Goal: Information Seeking & Learning: Learn about a topic

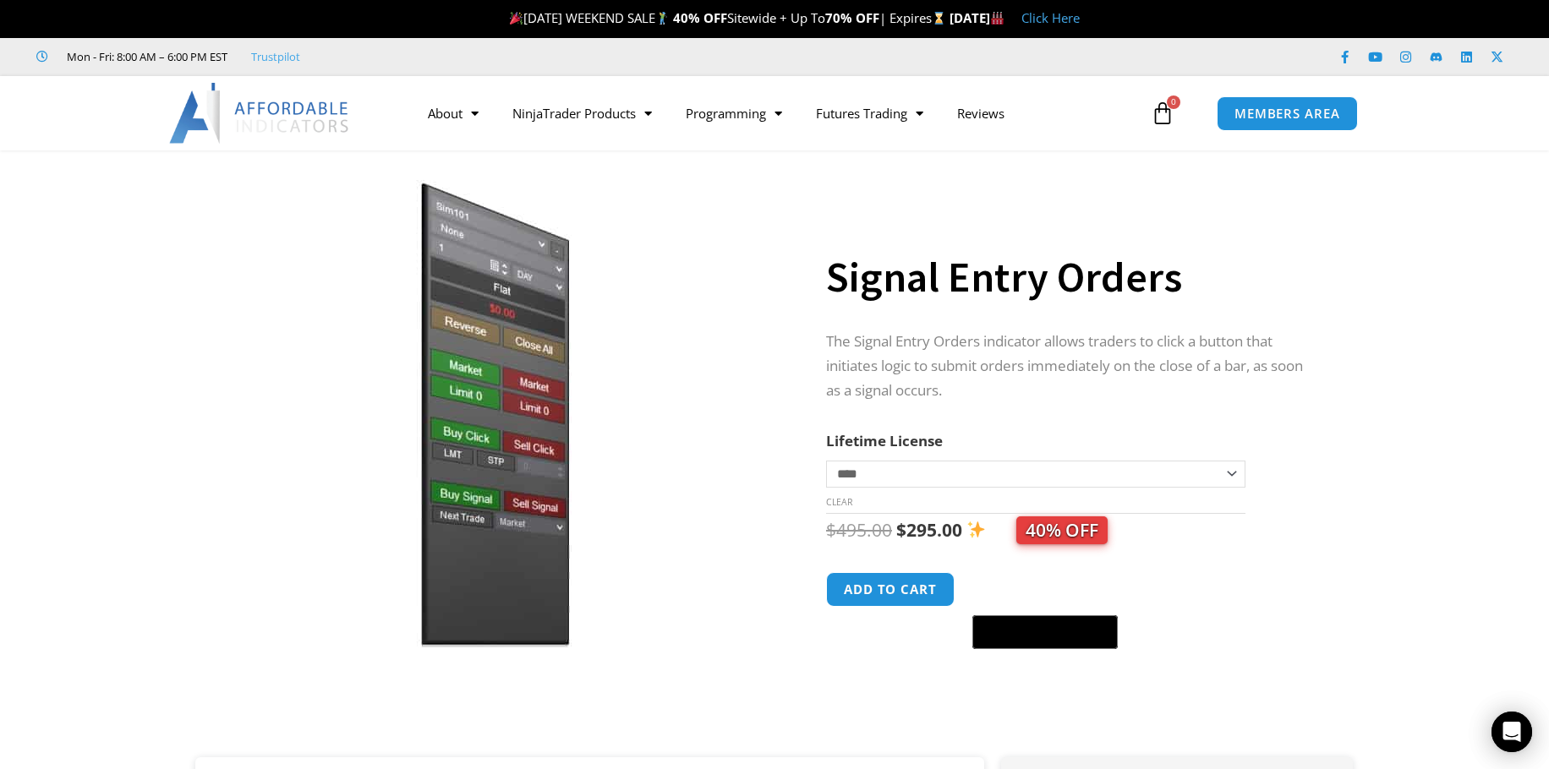
click at [887, 353] on p "The Signal Entry Orders indicator allows traders to click a button that initiat…" at bounding box center [1073, 367] width 494 height 74
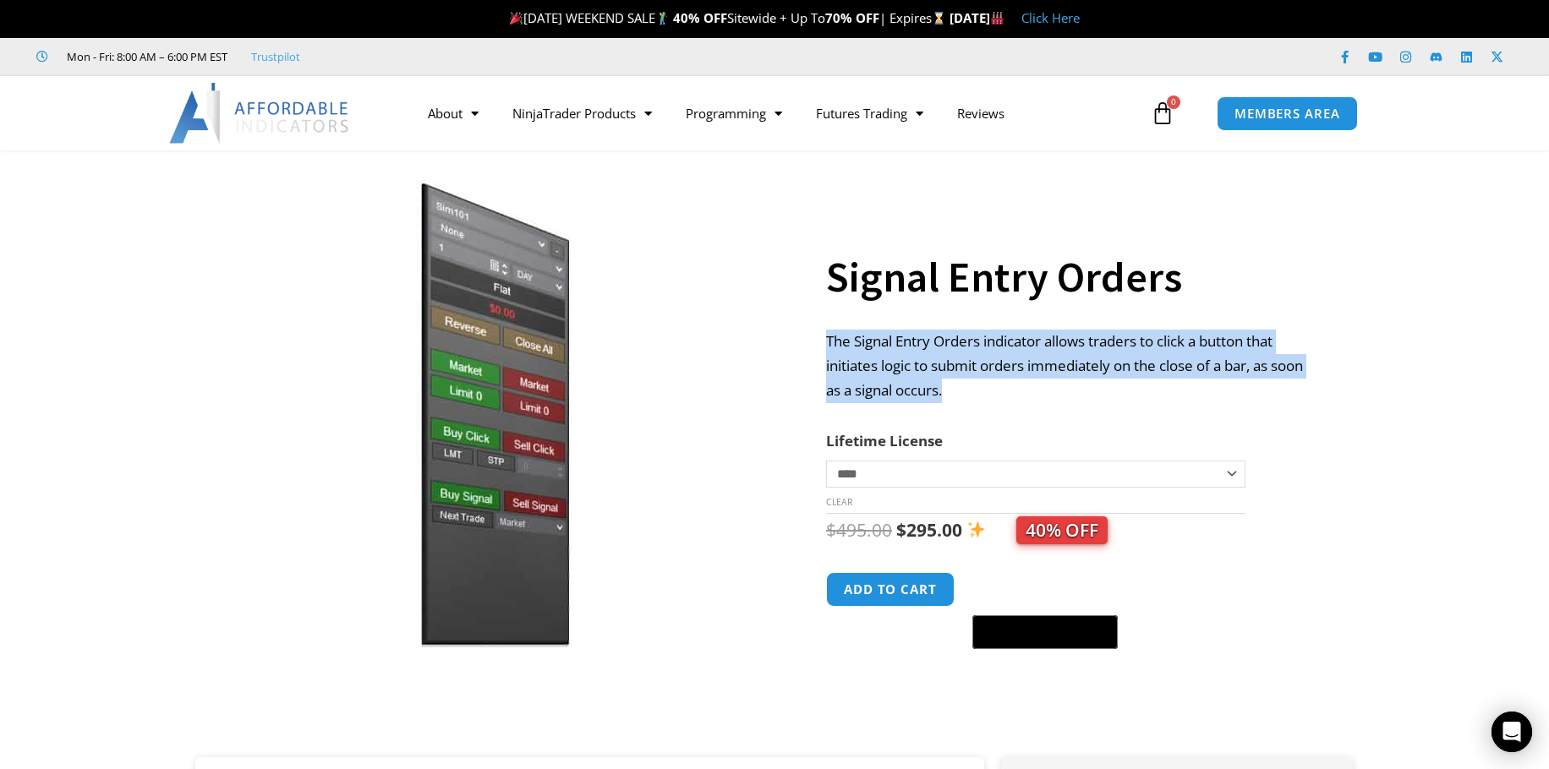
click at [887, 353] on p "The Signal Entry Orders indicator allows traders to click a button that initiat…" at bounding box center [1073, 367] width 494 height 74
click at [1003, 351] on p "The Signal Entry Orders indicator allows traders to click a button that initiat…" at bounding box center [1073, 367] width 494 height 74
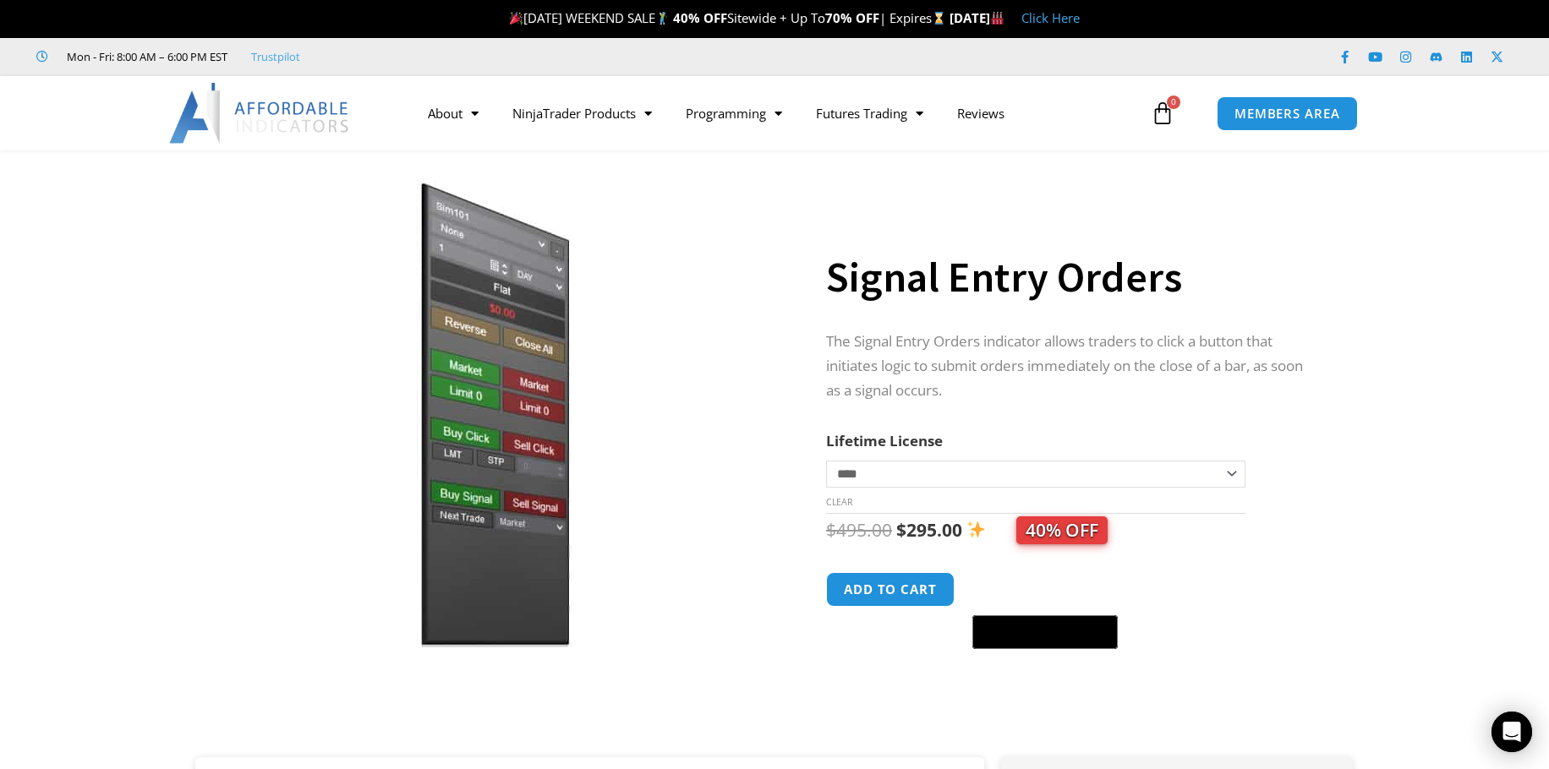
click at [1037, 341] on p "The Signal Entry Orders indicator allows traders to click a button that initiat…" at bounding box center [1073, 367] width 494 height 74
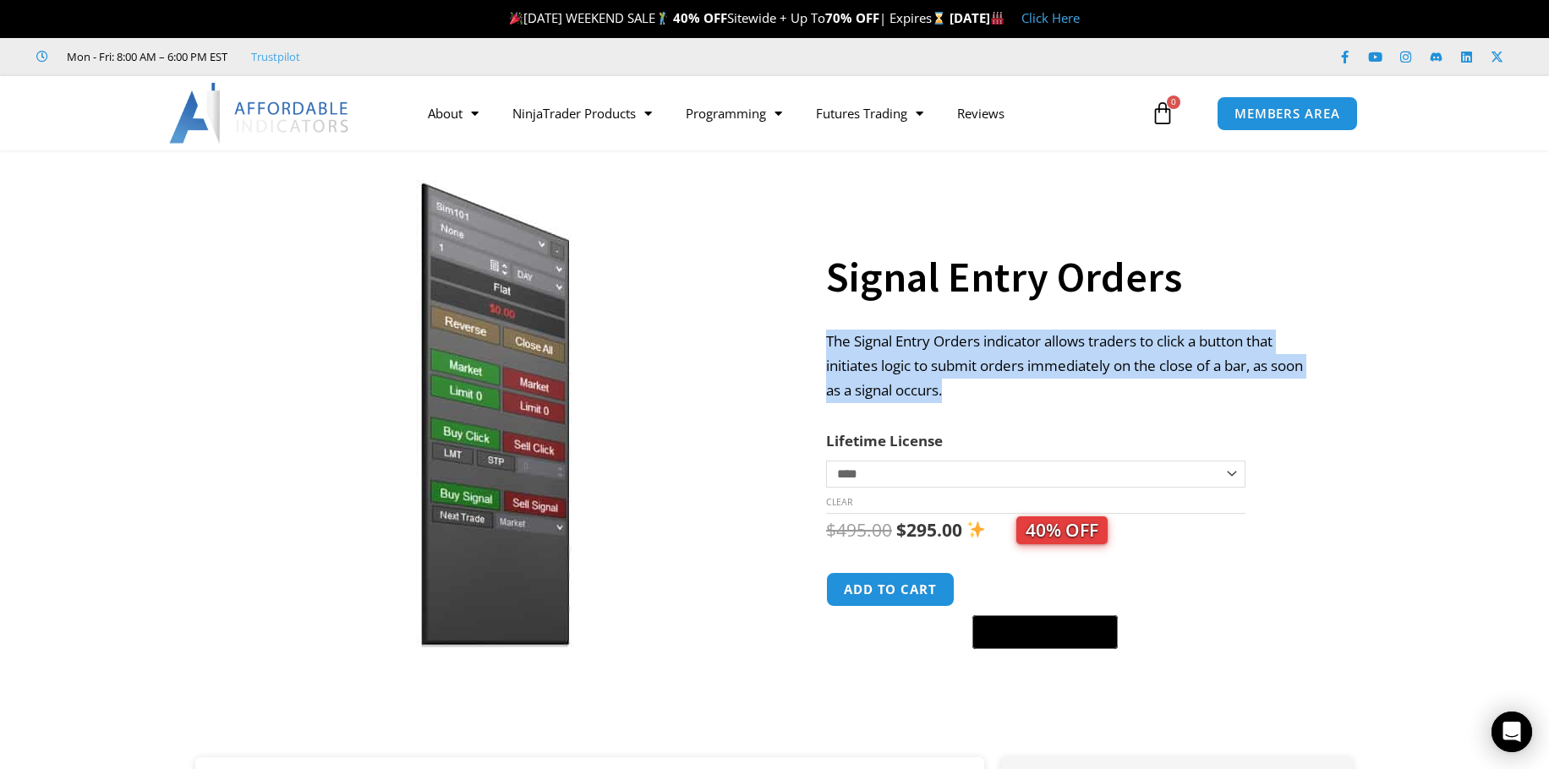
click at [1037, 341] on p "The Signal Entry Orders indicator allows traders to click a button that initiat…" at bounding box center [1073, 367] width 494 height 74
click at [943, 352] on p "The Signal Entry Orders indicator allows traders to click a button that initiat…" at bounding box center [1073, 367] width 494 height 74
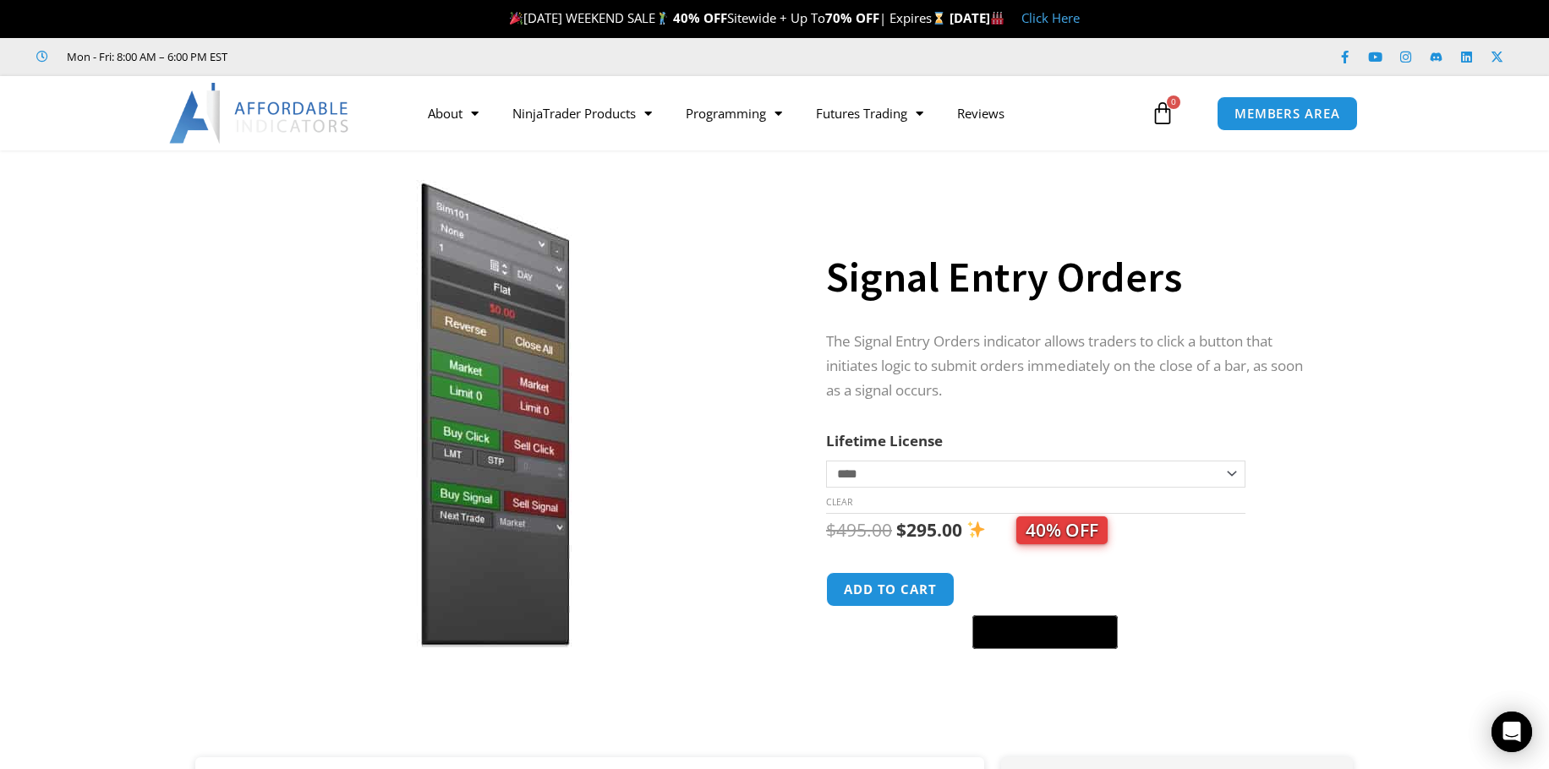
click at [920, 365] on p "The Signal Entry Orders indicator allows traders to click a button that initiat…" at bounding box center [1073, 367] width 494 height 74
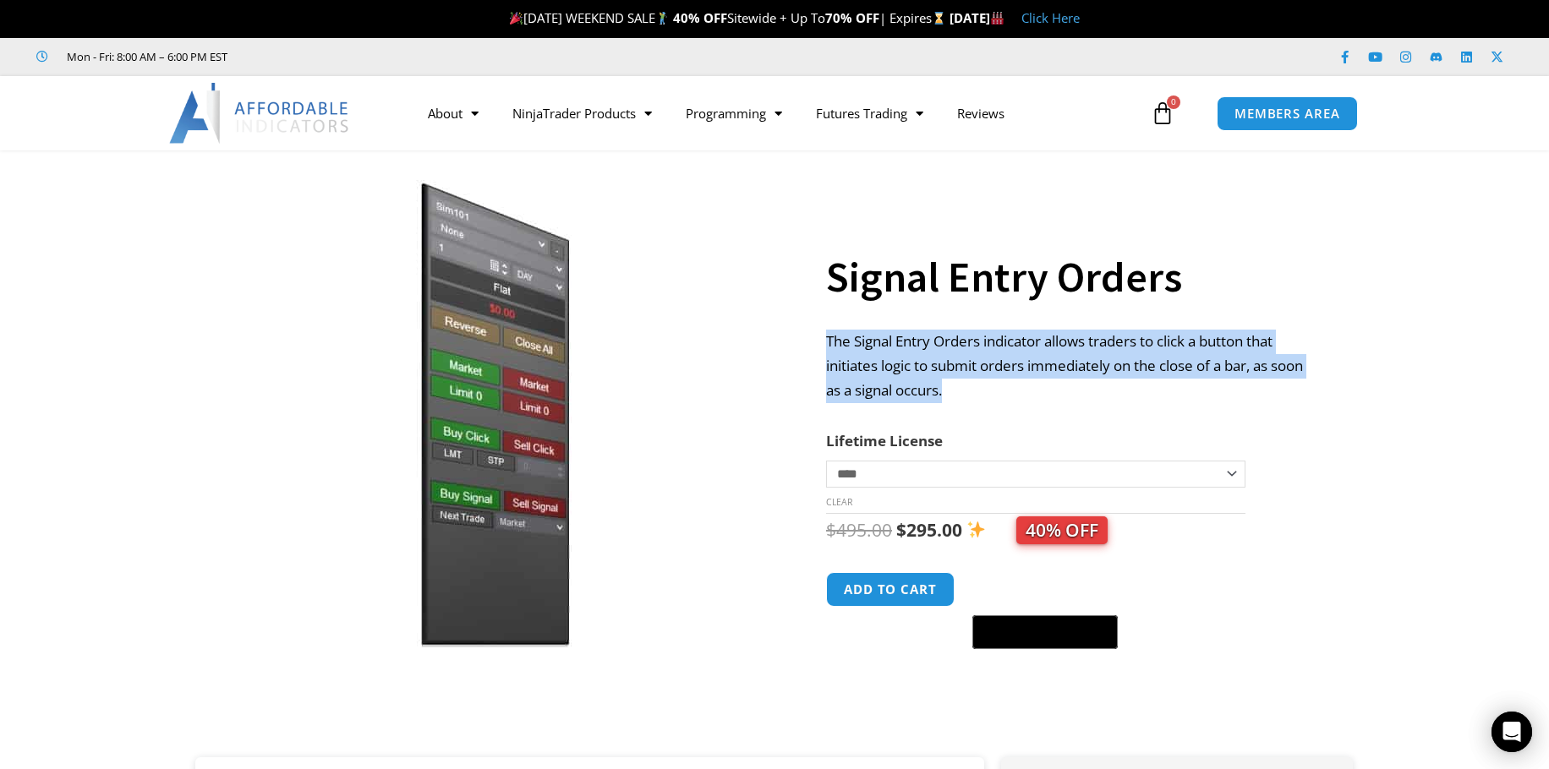
click at [920, 365] on p "The Signal Entry Orders indicator allows traders to click a button that initiat…" at bounding box center [1073, 367] width 494 height 74
click at [932, 343] on p "The Signal Entry Orders indicator allows traders to click a button that initiat…" at bounding box center [1073, 367] width 494 height 74
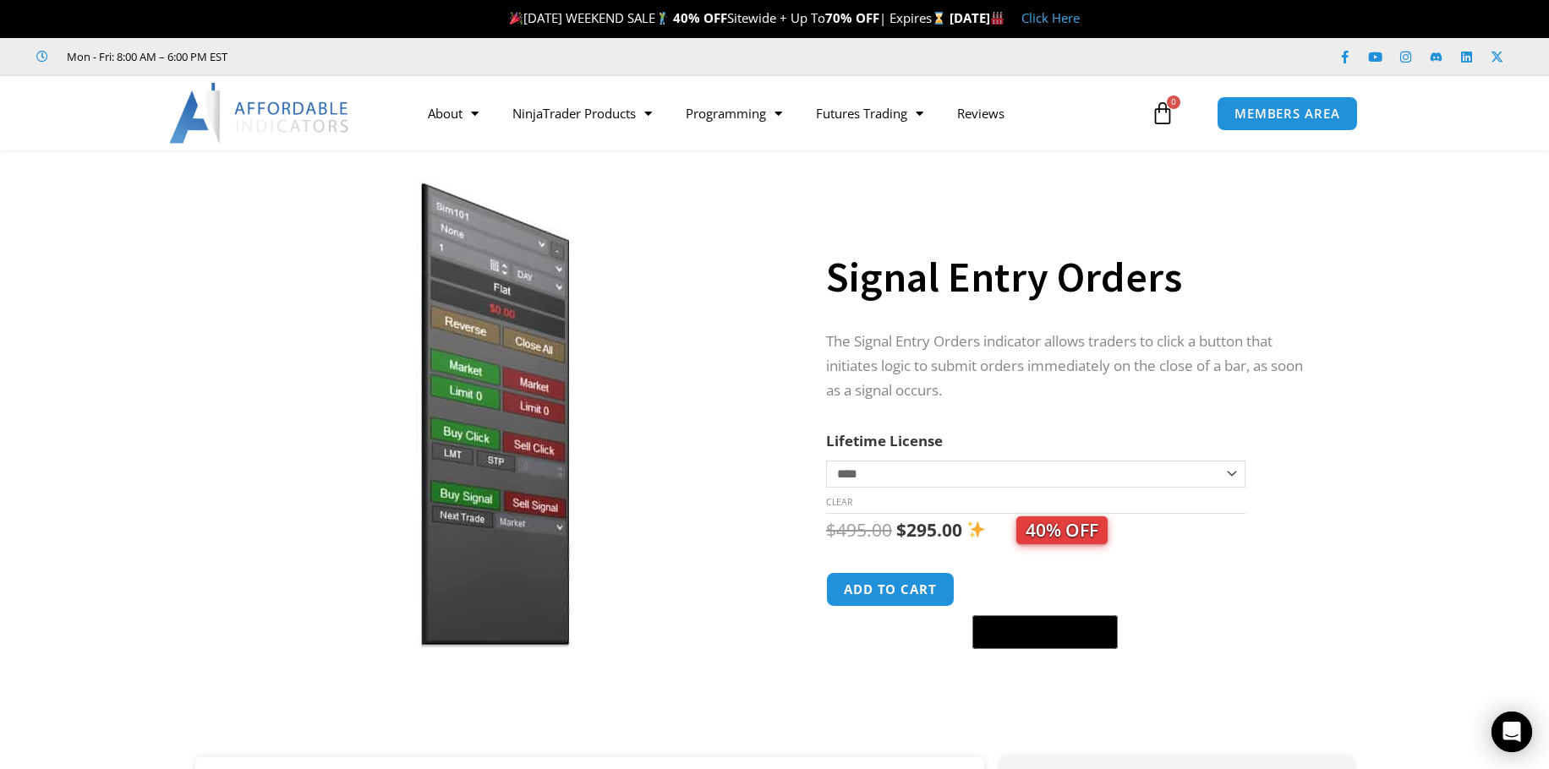
click at [948, 340] on p "The Signal Entry Orders indicator allows traders to click a button that initiat…" at bounding box center [1073, 367] width 494 height 74
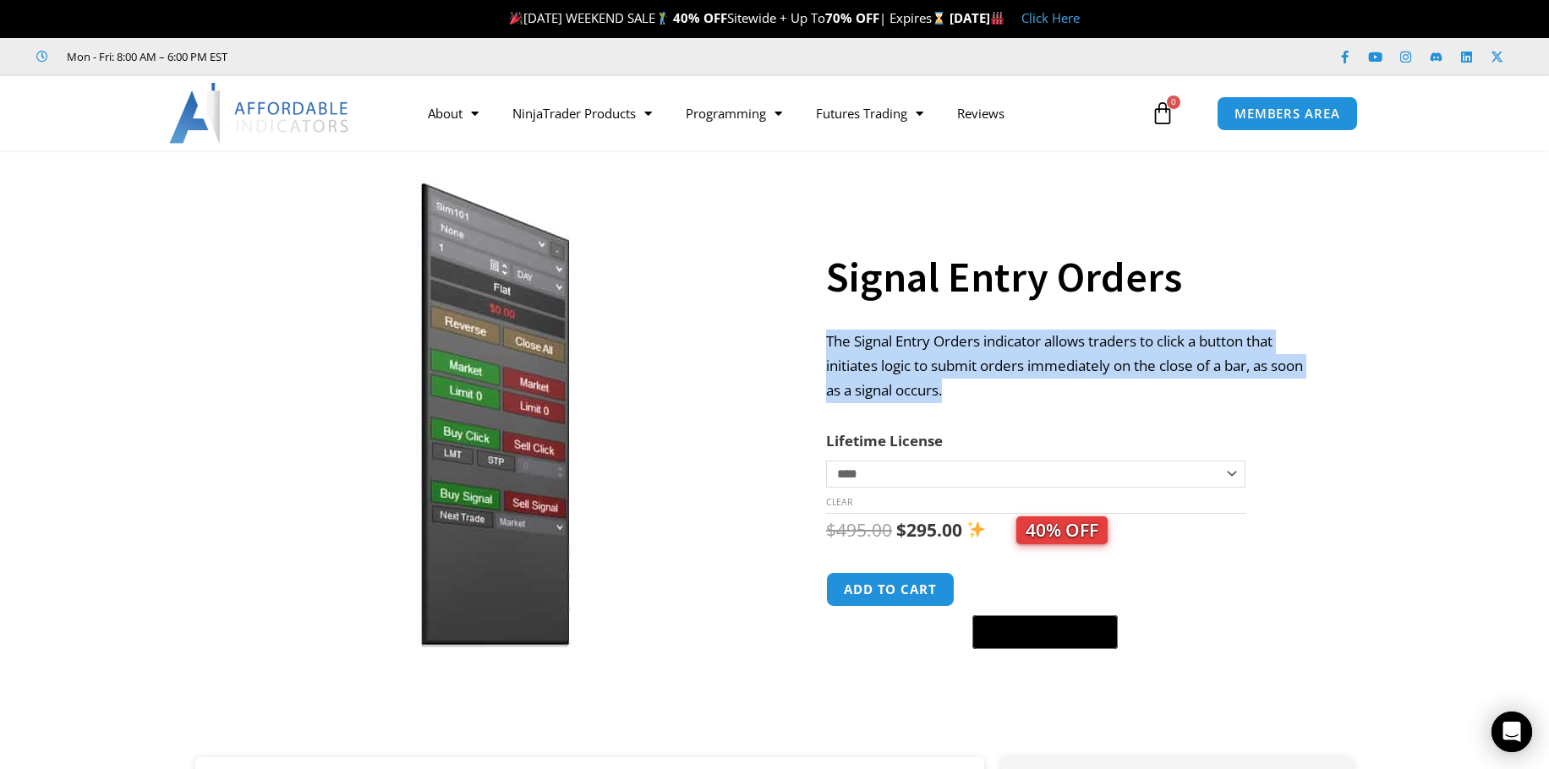
click at [948, 340] on p "The Signal Entry Orders indicator allows traders to click a button that initiat…" at bounding box center [1073, 367] width 494 height 74
click at [1003, 352] on p "The Signal Entry Orders indicator allows traders to click a button that initiat…" at bounding box center [1073, 367] width 494 height 74
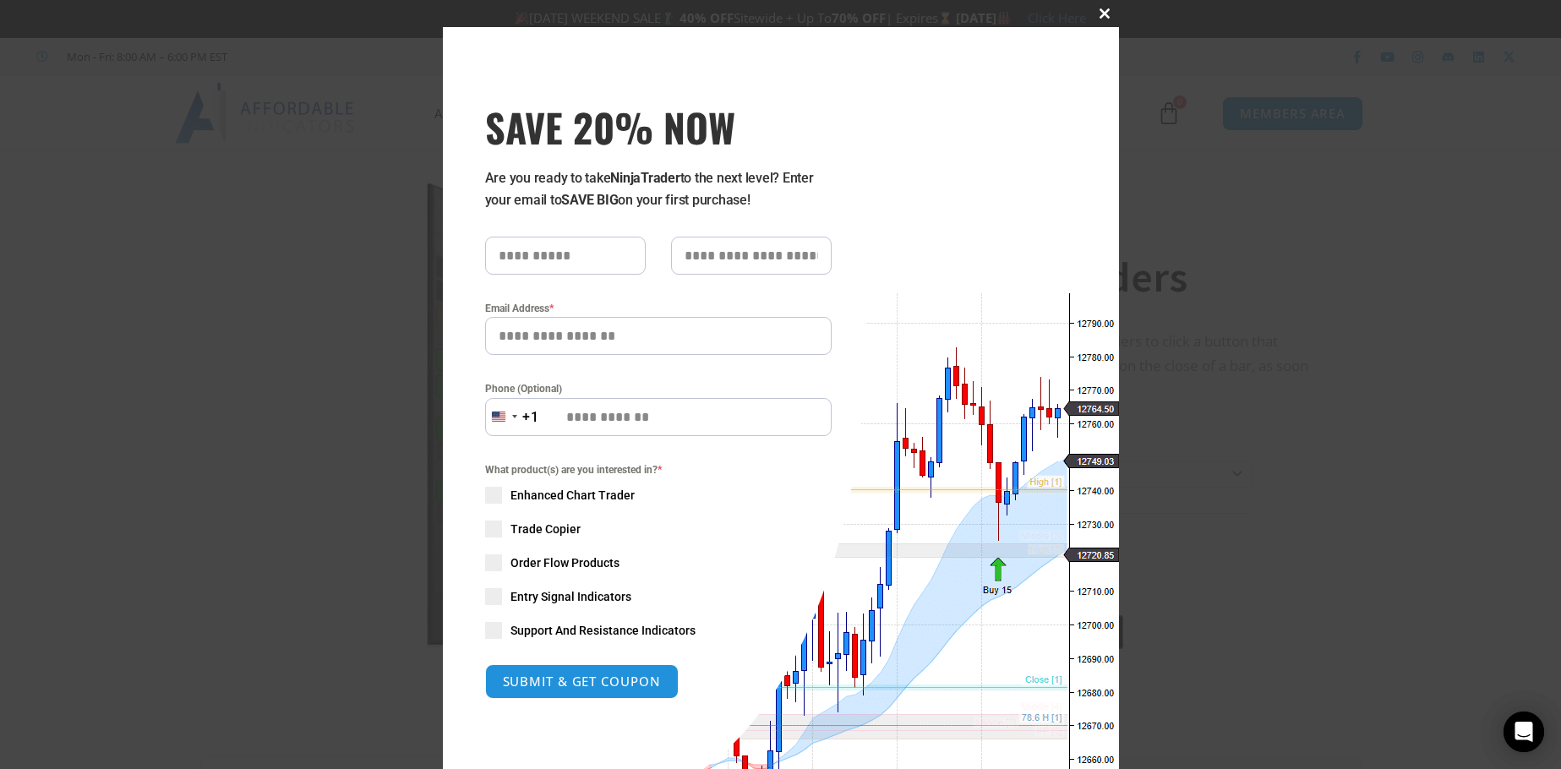
click at [1097, 14] on span at bounding box center [1105, 13] width 27 height 10
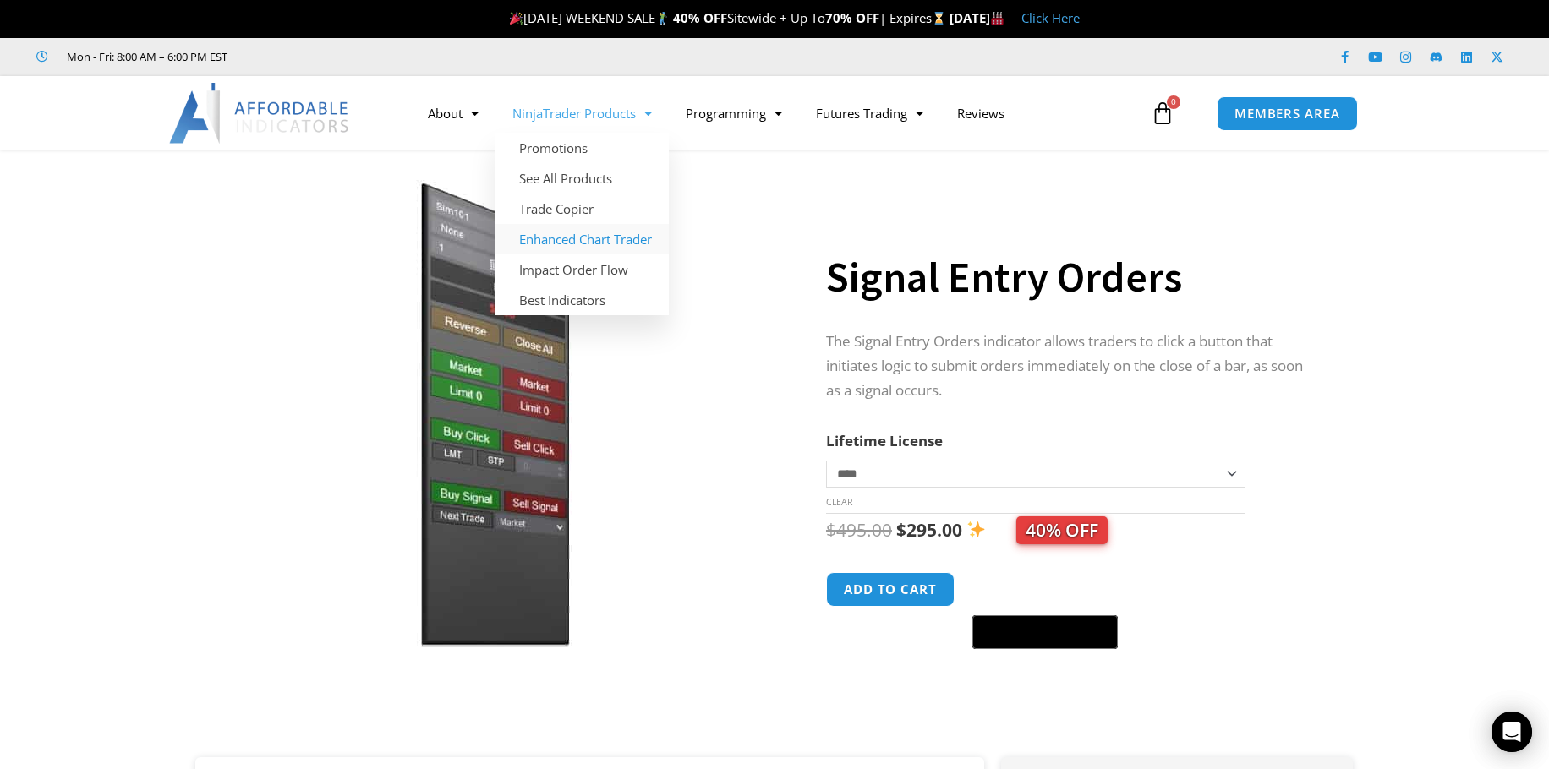
click at [604, 239] on link "Enhanced Chart Trader" at bounding box center [581, 239] width 173 height 30
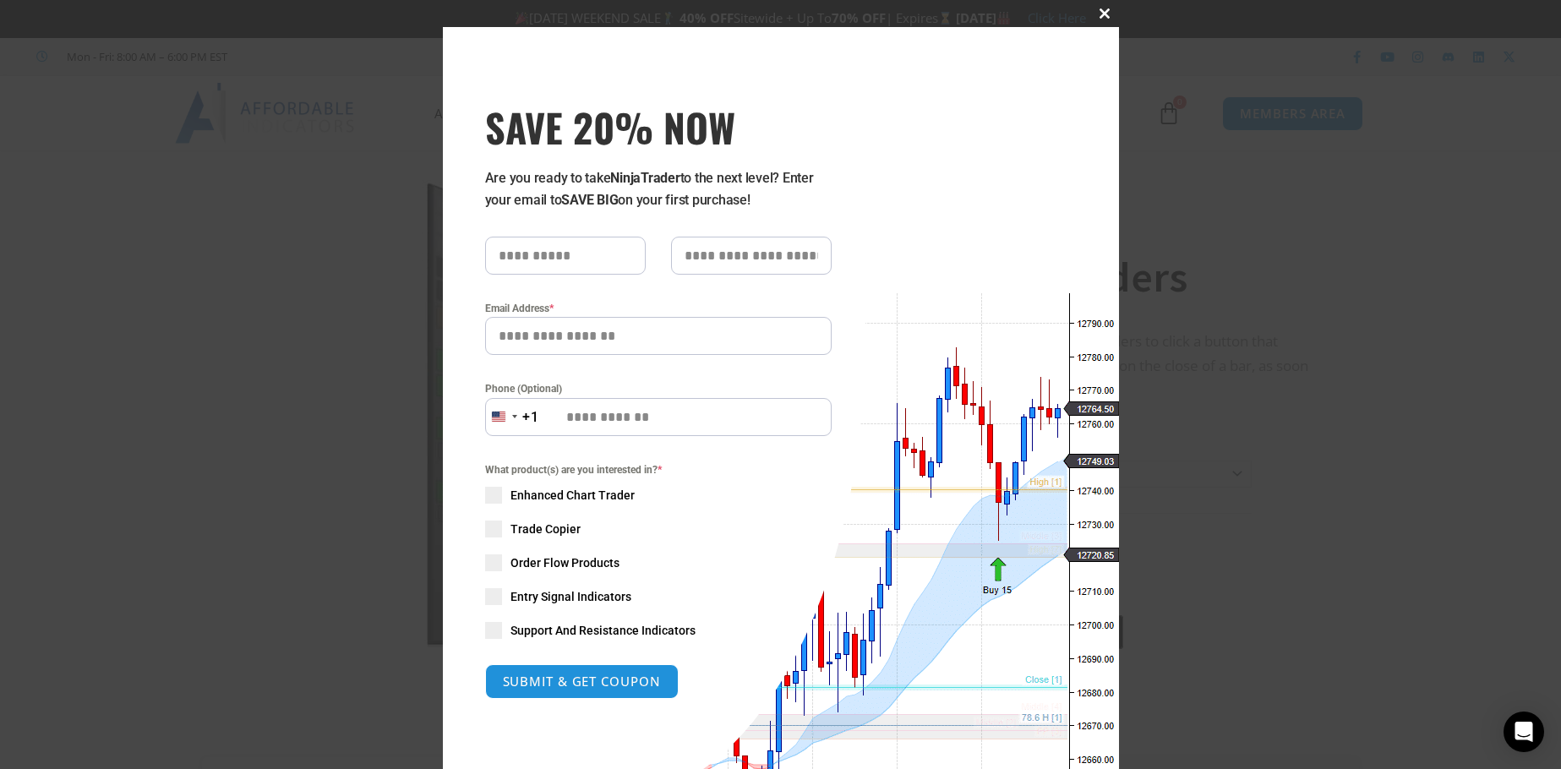
click at [1098, 16] on span at bounding box center [1105, 13] width 27 height 10
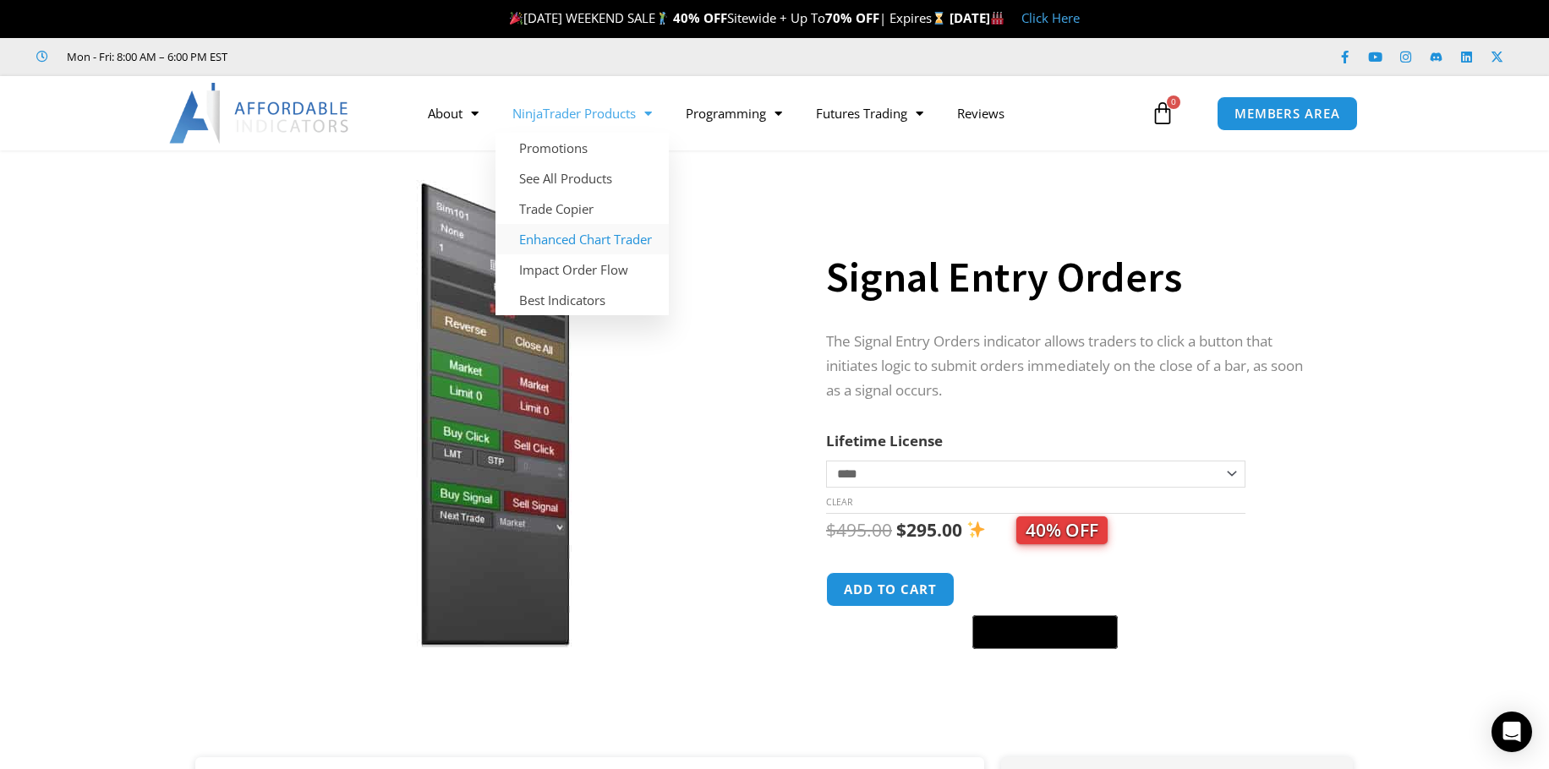
click at [594, 245] on link "Enhanced Chart Trader" at bounding box center [581, 239] width 173 height 30
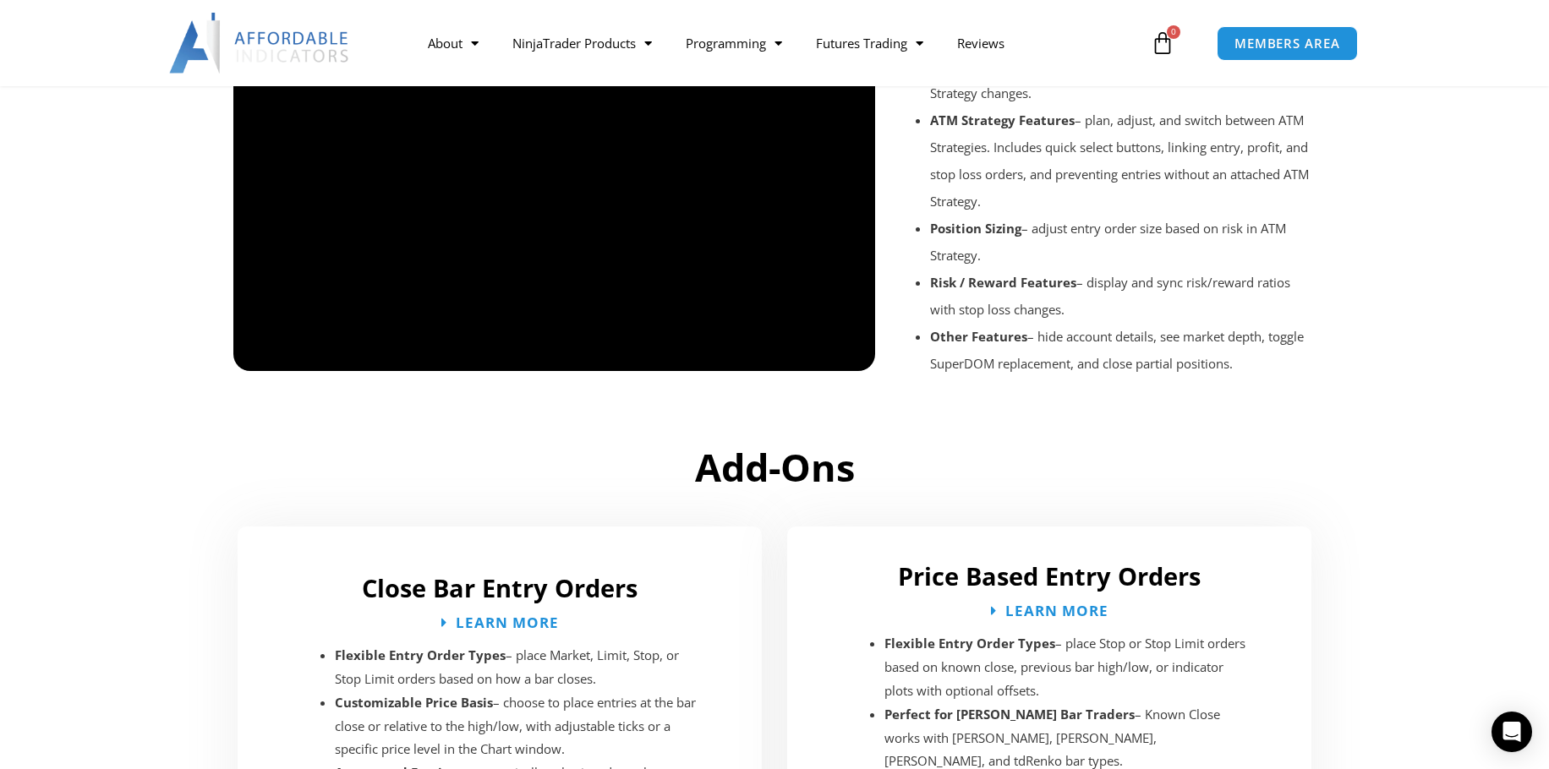
scroll to position [1860, 0]
